Goal: Information Seeking & Learning: Learn about a topic

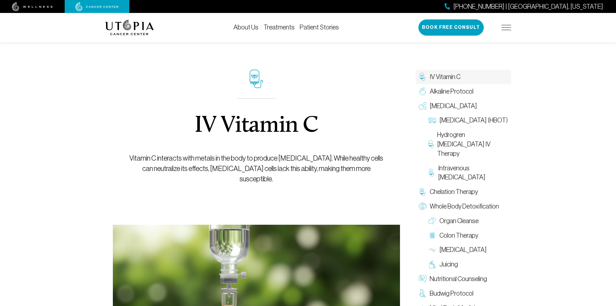
click at [110, 66] on div "IV Vitamin C Vitamin C interacts with metals in the body to produce [MEDICAL_DA…" at bounding box center [256, 205] width 303 height 352
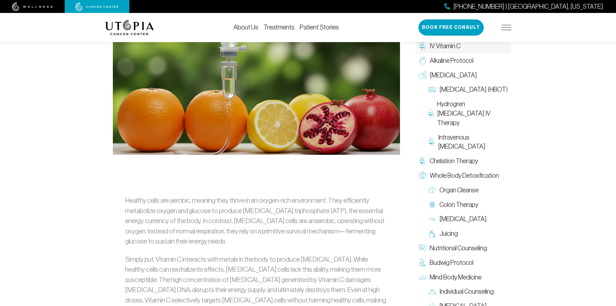
scroll to position [388, 0]
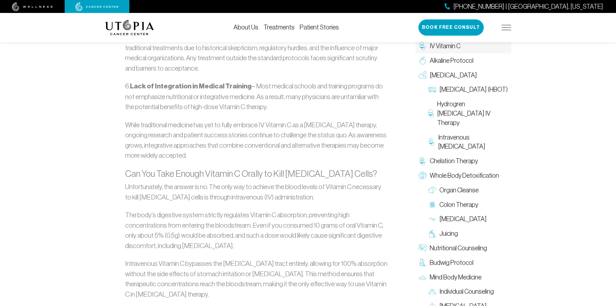
scroll to position [1197, 0]
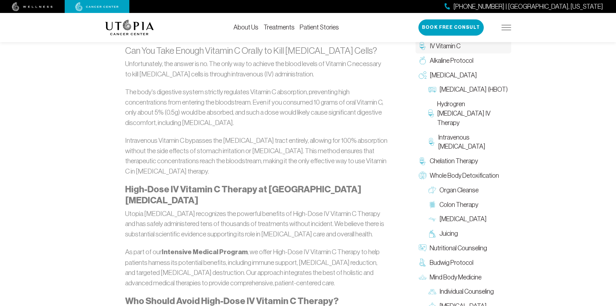
click at [50, 62] on div "IV Vitamin C Vitamin C interacts with metals in the body to produce [MEDICAL_DA…" at bounding box center [308, 141] width 616 height 2619
click at [199, 24] on div "About Us Treatments Patient Stories [PHONE_NUMBER] | [GEOGRAPHIC_DATA], [US_STA…" at bounding box center [308, 27] width 406 height 29
click at [394, 27] on div "About Us Treatments Patient Stories [PHONE_NUMBER] | [GEOGRAPHIC_DATA], [US_STA…" at bounding box center [308, 27] width 406 height 29
click at [93, 97] on div "IV Vitamin C Vitamin C interacts with metals in the body to produce [MEDICAL_DA…" at bounding box center [308, 141] width 616 height 2619
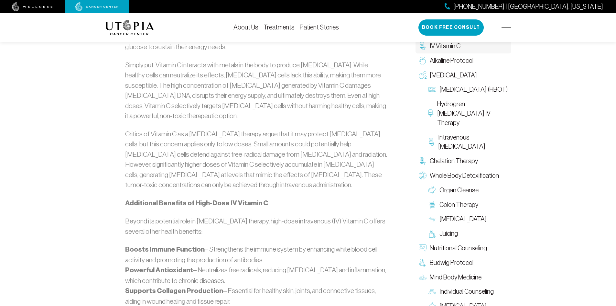
scroll to position [194, 0]
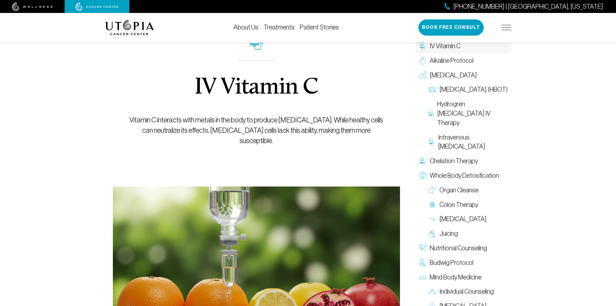
scroll to position [0, 0]
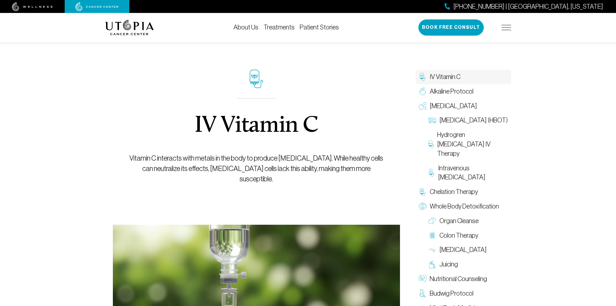
click at [312, 69] on div "IV Vitamin C Vitamin C interacts with metals in the body to produce [MEDICAL_DA…" at bounding box center [256, 126] width 258 height 195
drag, startPoint x: 58, startPoint y: 79, endPoint x: 74, endPoint y: 49, distance: 34.3
